Goal: Find specific page/section: Find specific page/section

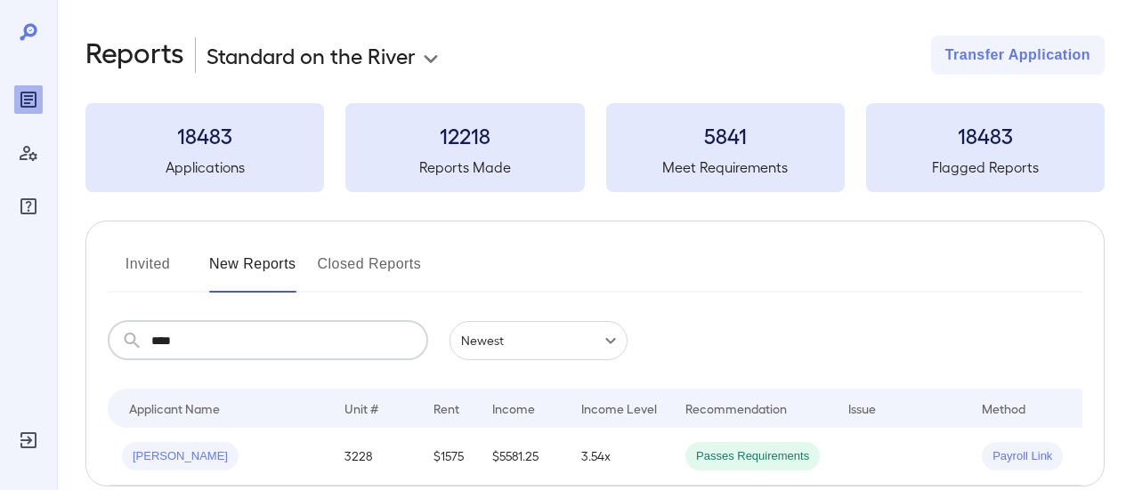
scroll to position [101, 0]
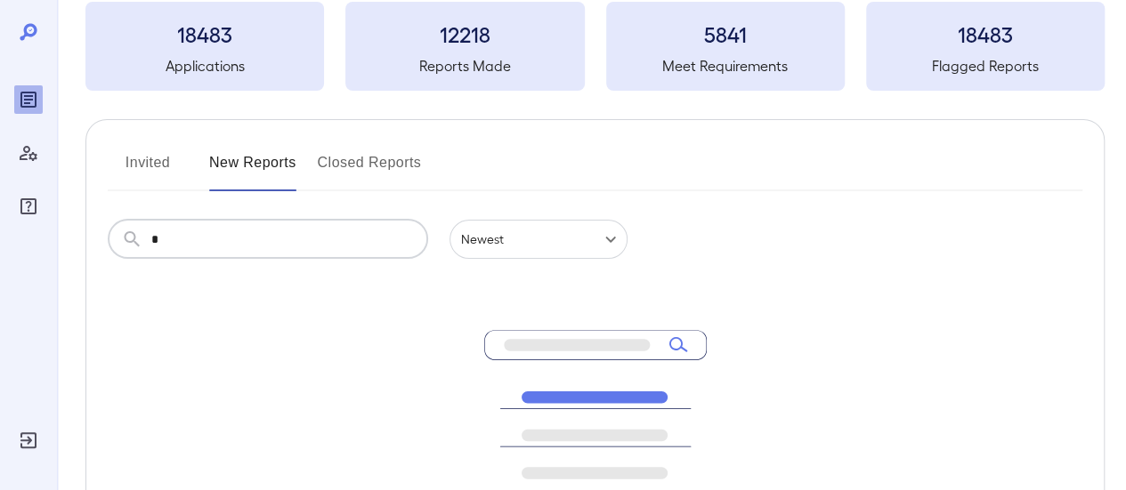
type input "*"
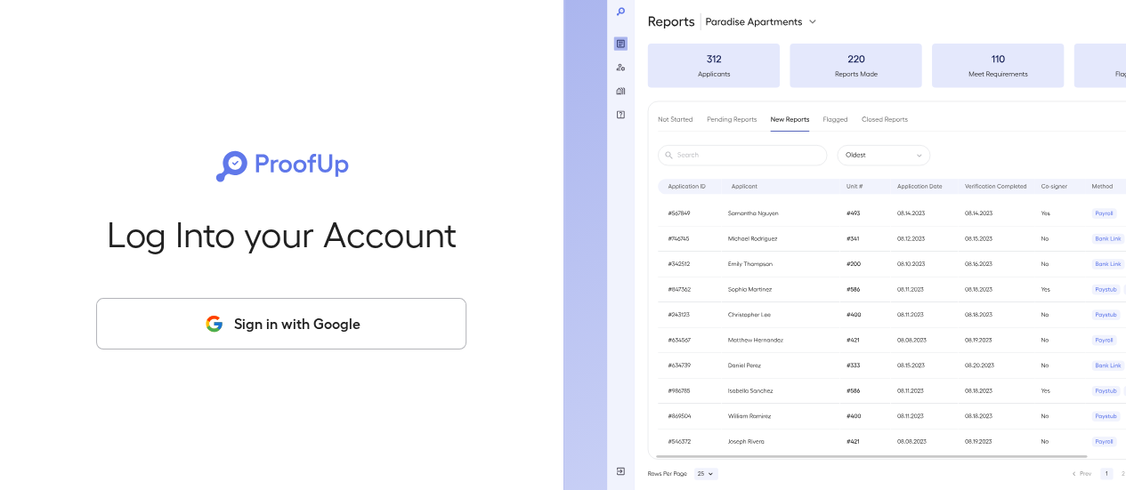
click at [319, 333] on button "Sign in with Google" at bounding box center [281, 324] width 370 height 52
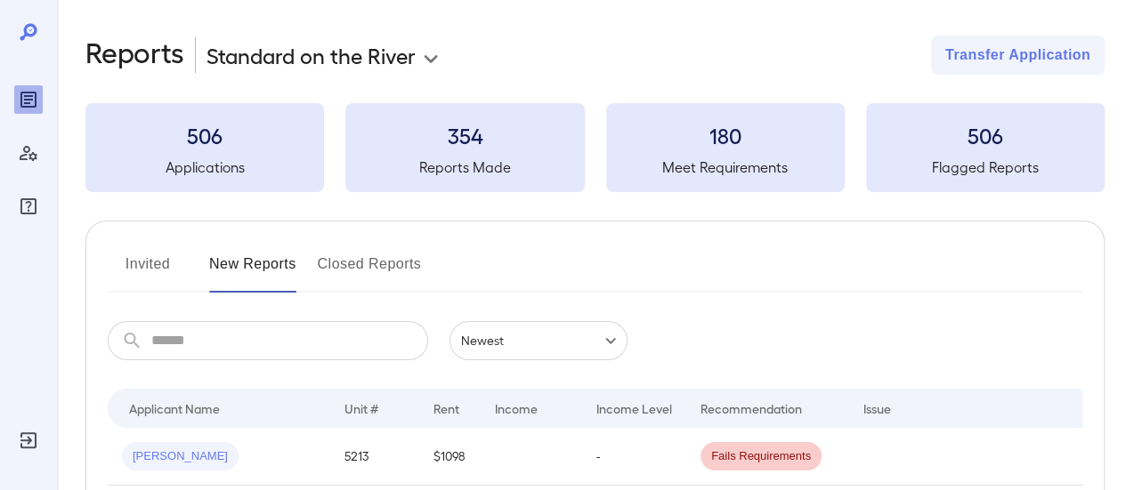
click at [247, 344] on input "text" at bounding box center [289, 340] width 277 height 39
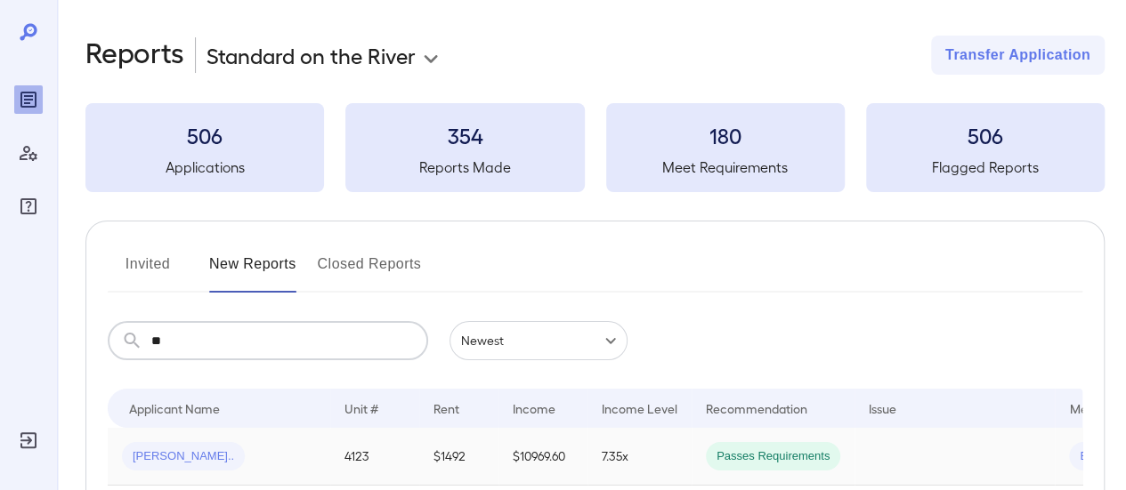
type input "**********"
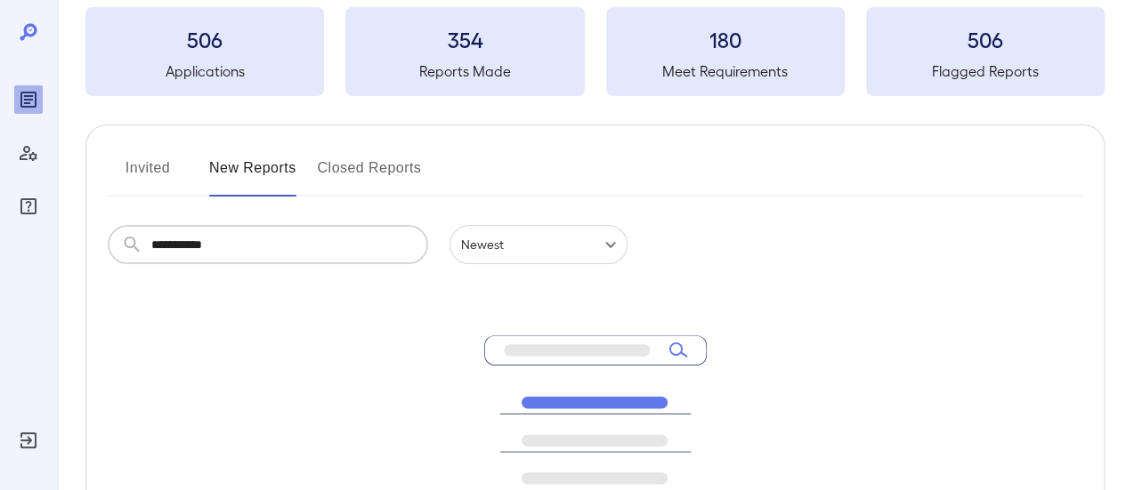
scroll to position [3, 0]
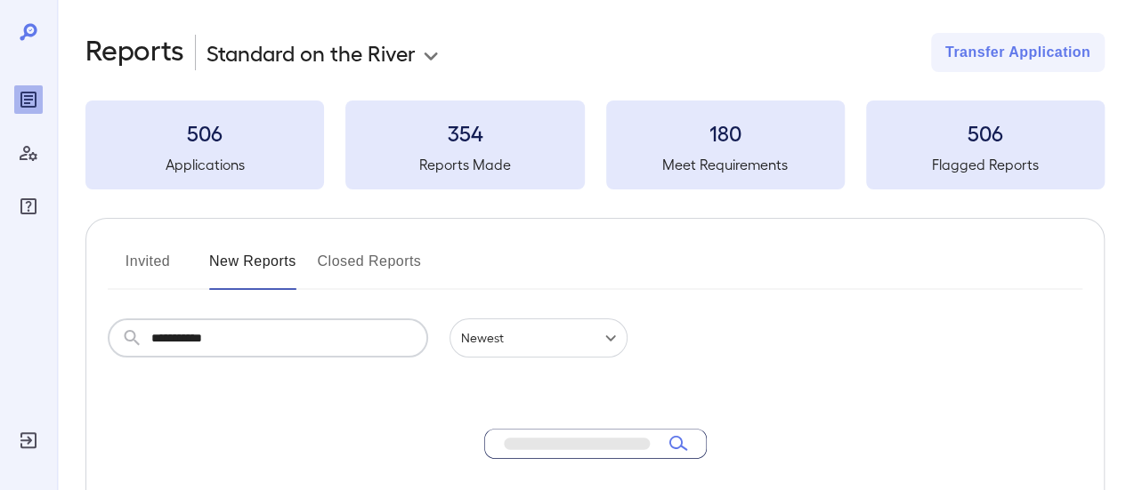
click at [167, 255] on button "Invited" at bounding box center [148, 268] width 80 height 43
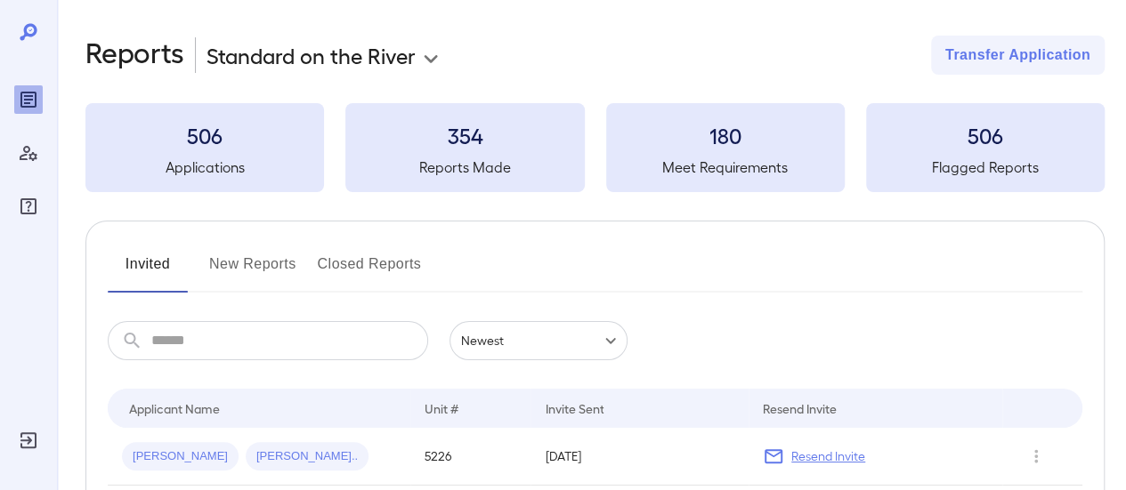
click at [239, 348] on input "text" at bounding box center [289, 340] width 277 height 39
type input "*"
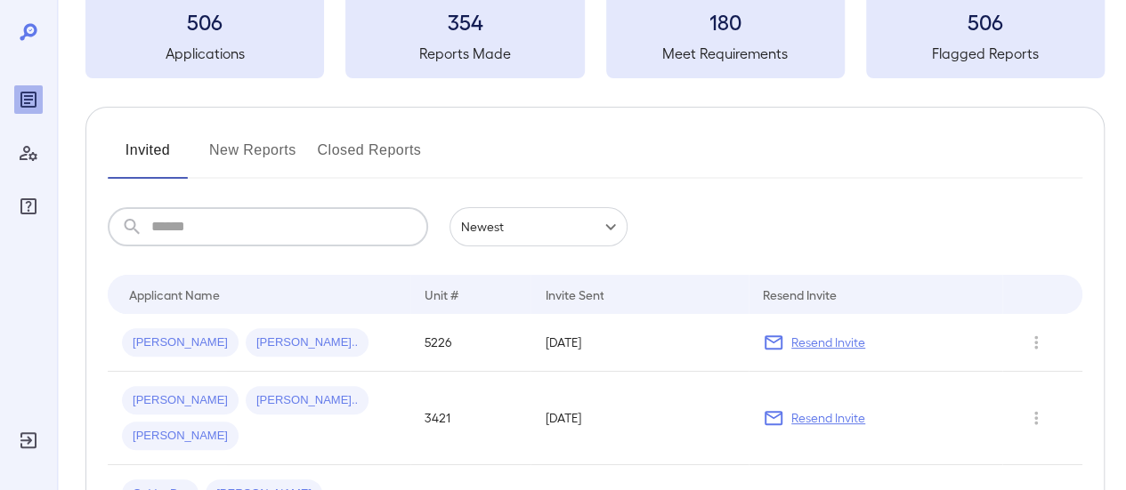
scroll to position [178, 0]
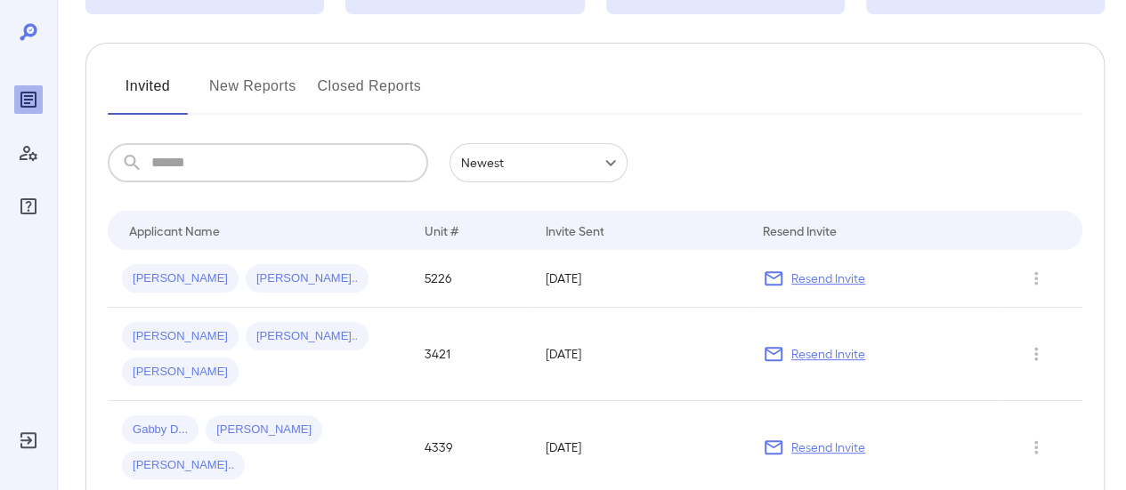
click at [249, 74] on button "New Reports" at bounding box center [252, 93] width 87 height 43
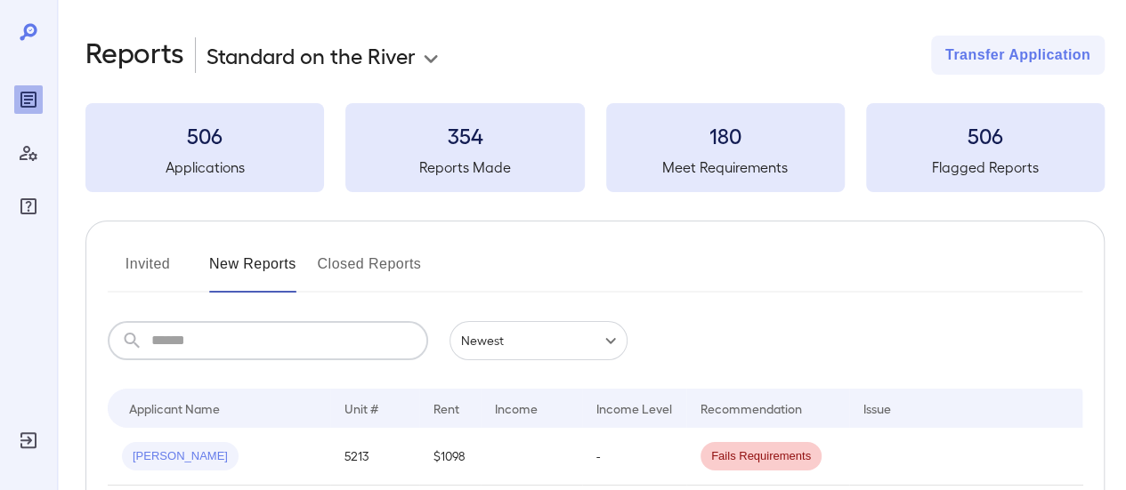
click at [218, 344] on input "text" at bounding box center [289, 340] width 277 height 39
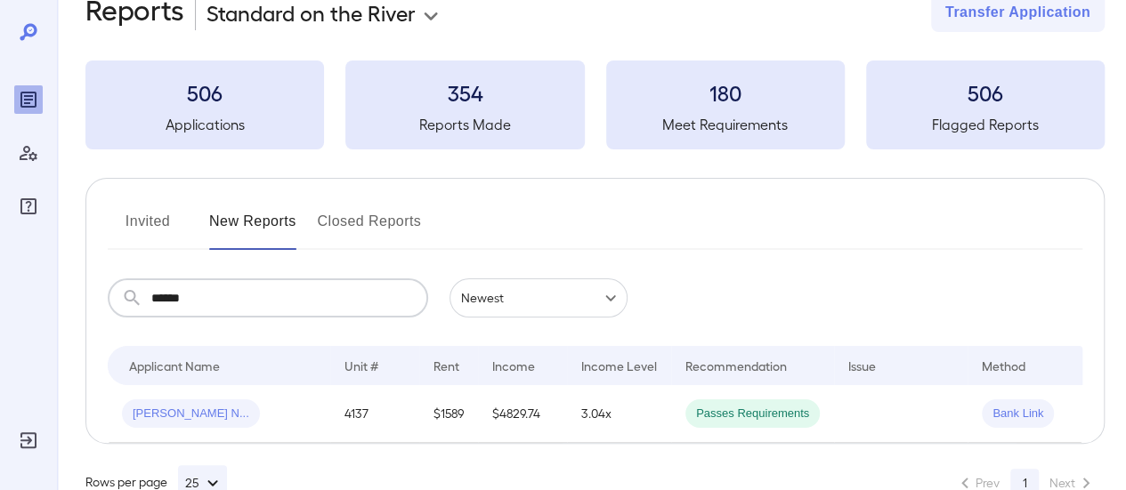
scroll to position [101, 0]
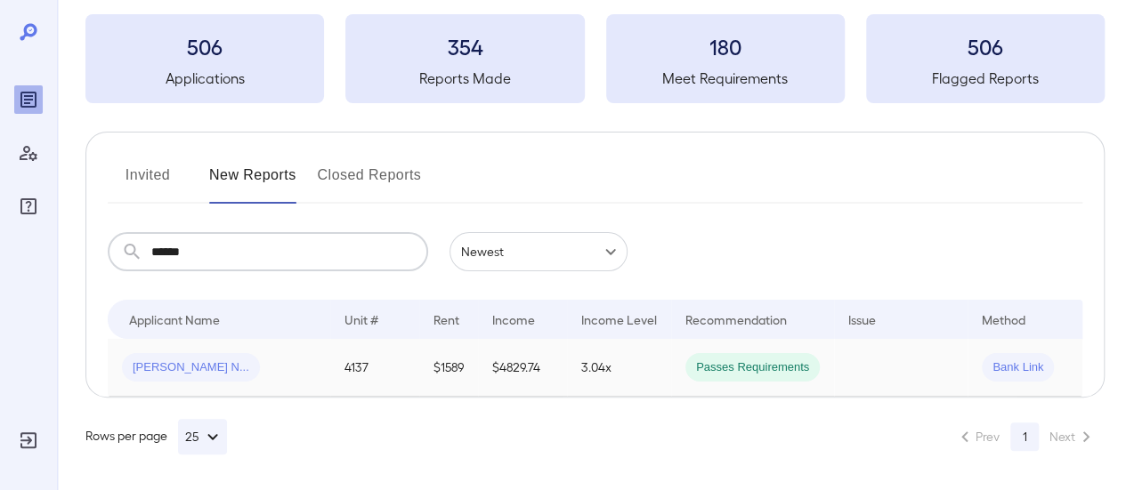
type input "******"
click at [426, 362] on td "$1589" at bounding box center [448, 368] width 59 height 58
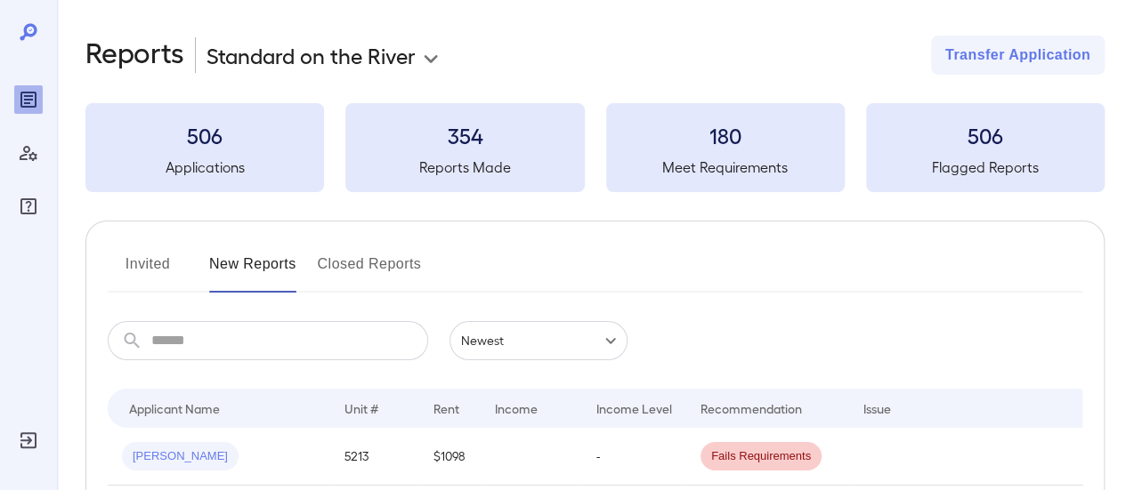
drag, startPoint x: 278, startPoint y: 317, endPoint x: 280, endPoint y: 331, distance: 14.5
click at [281, 332] on input "text" at bounding box center [289, 340] width 277 height 39
type input "****"
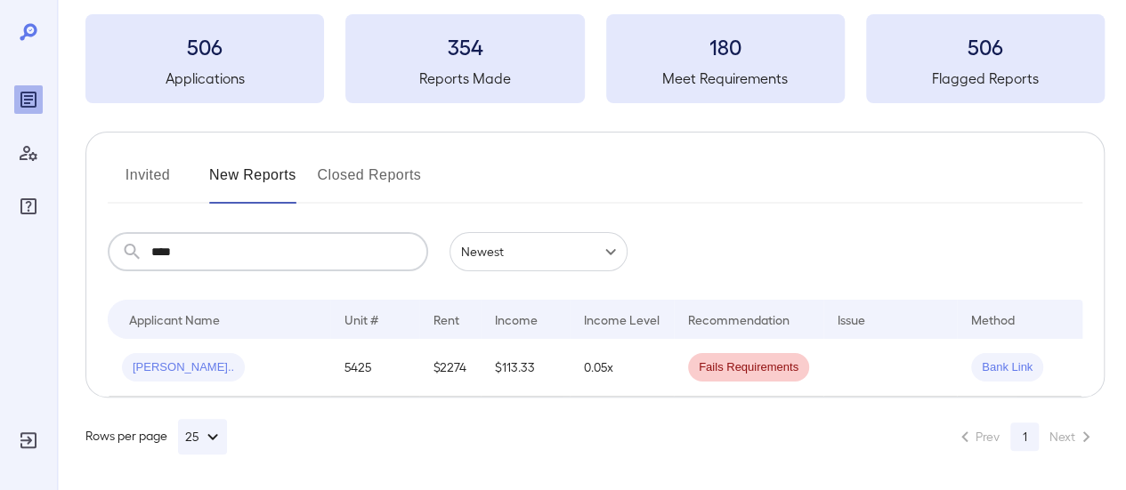
scroll to position [101, 0]
click at [370, 360] on td "5425" at bounding box center [374, 368] width 89 height 58
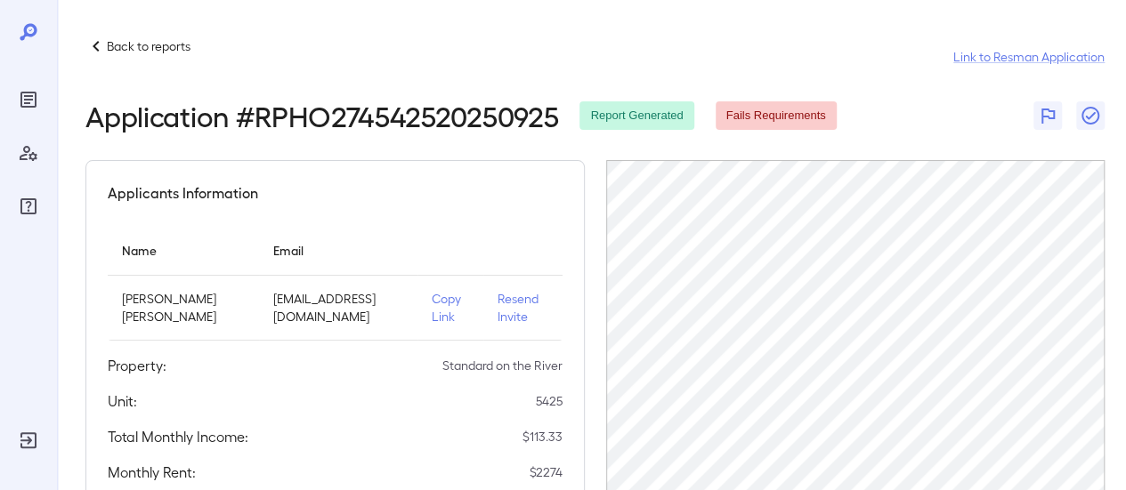
scroll to position [418, 0]
